Goal: Go to known website: Go to known website

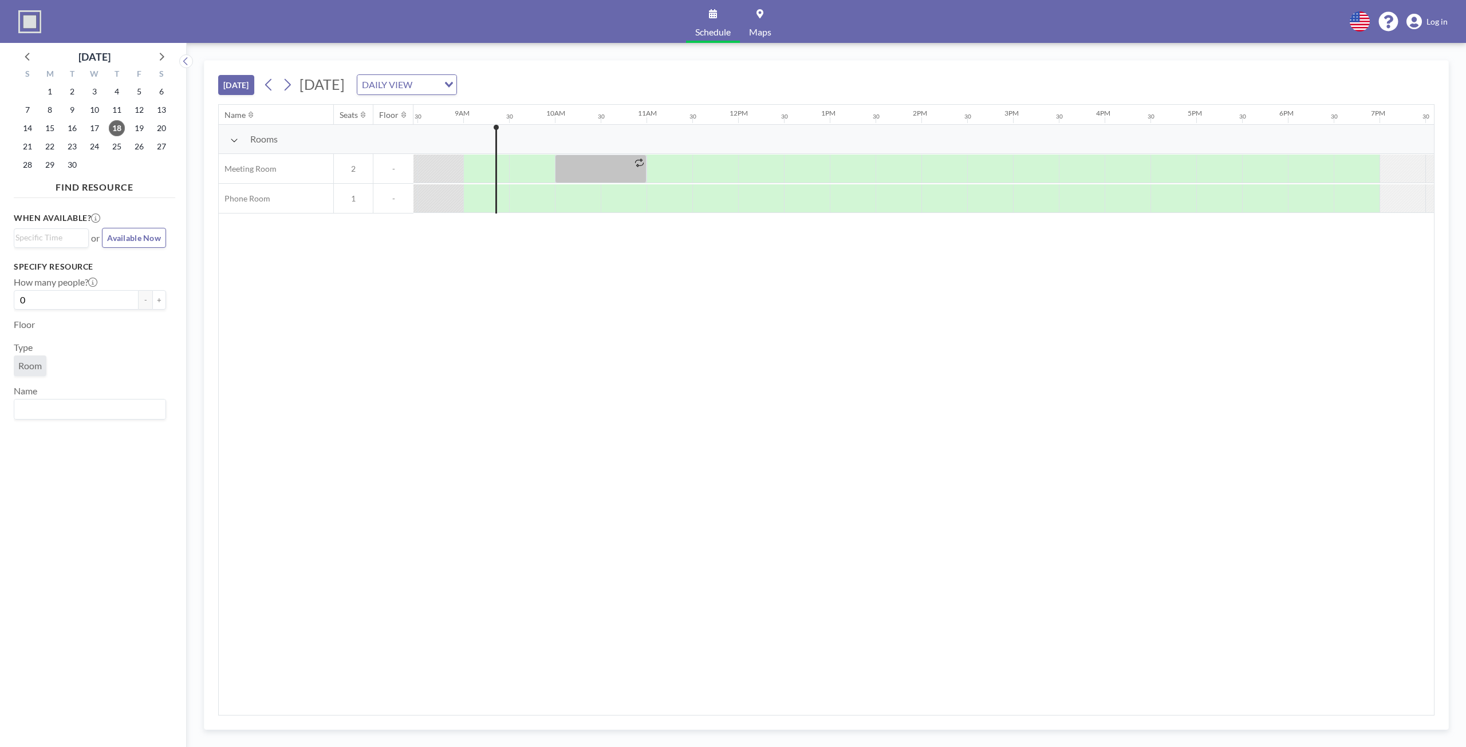
scroll to position [0, 779]
click at [502, 171] on div at bounding box center [499, 169] width 11 height 29
click at [492, 168] on div at bounding box center [482, 169] width 46 height 28
drag, startPoint x: 504, startPoint y: 163, endPoint x: 498, endPoint y: 161, distance: 6.2
click at [498, 161] on div at bounding box center [499, 169] width 11 height 29
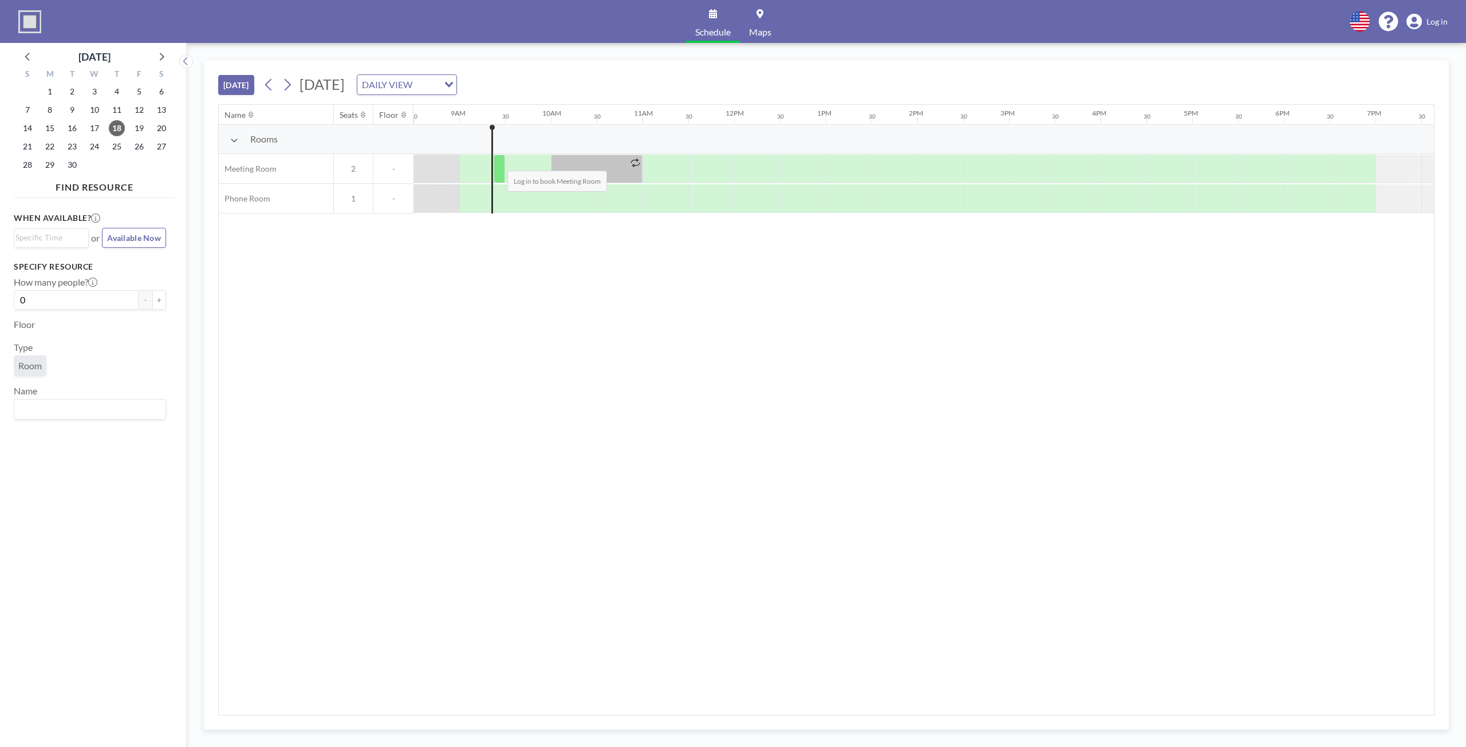
click at [498, 161] on div at bounding box center [499, 169] width 11 height 29
click at [508, 164] on div at bounding box center [528, 169] width 46 height 29
click at [1446, 23] on span "Log in" at bounding box center [1436, 22] width 21 height 10
